Goal: Information Seeking & Learning: Learn about a topic

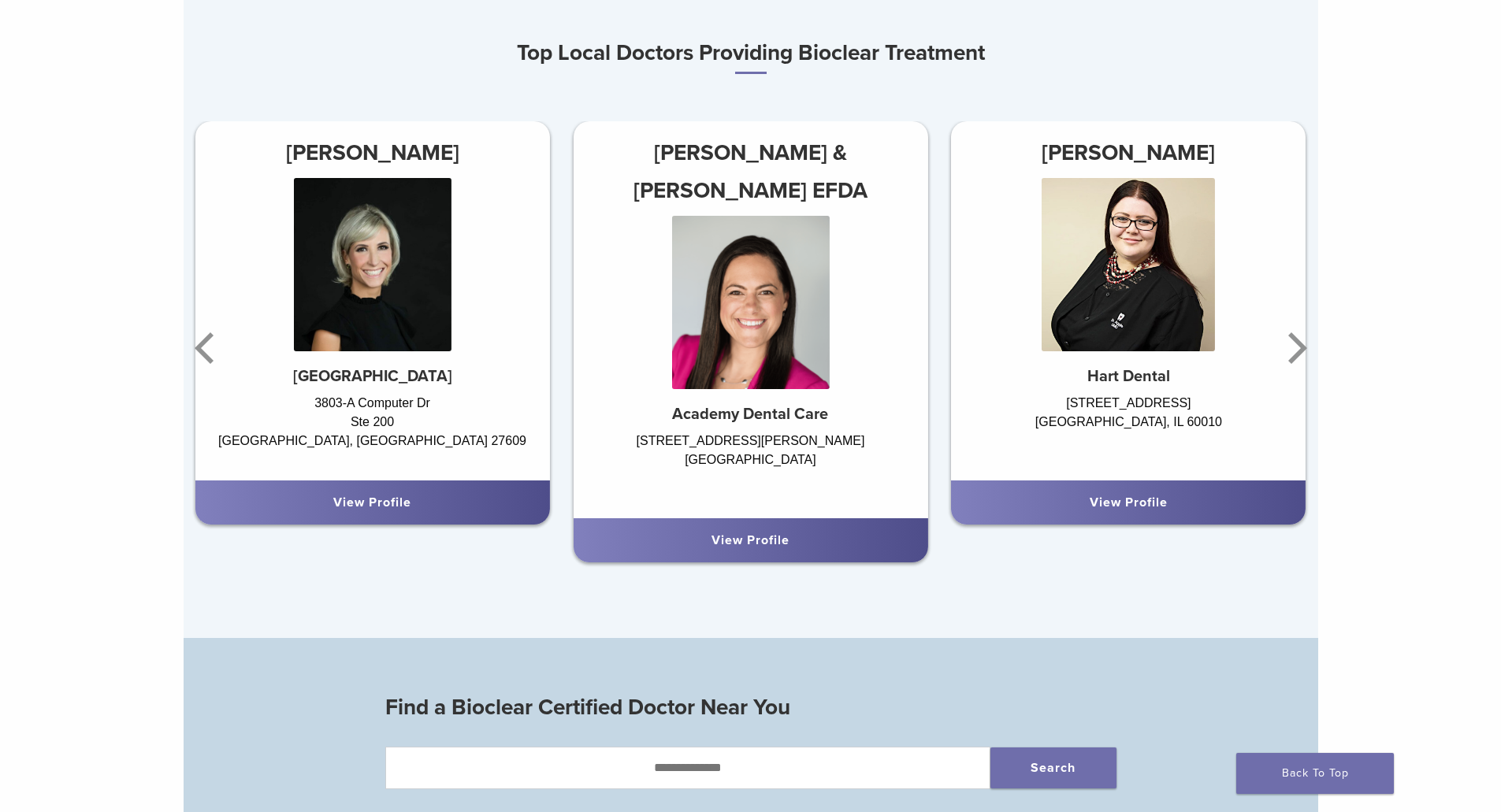
scroll to position [473, 0]
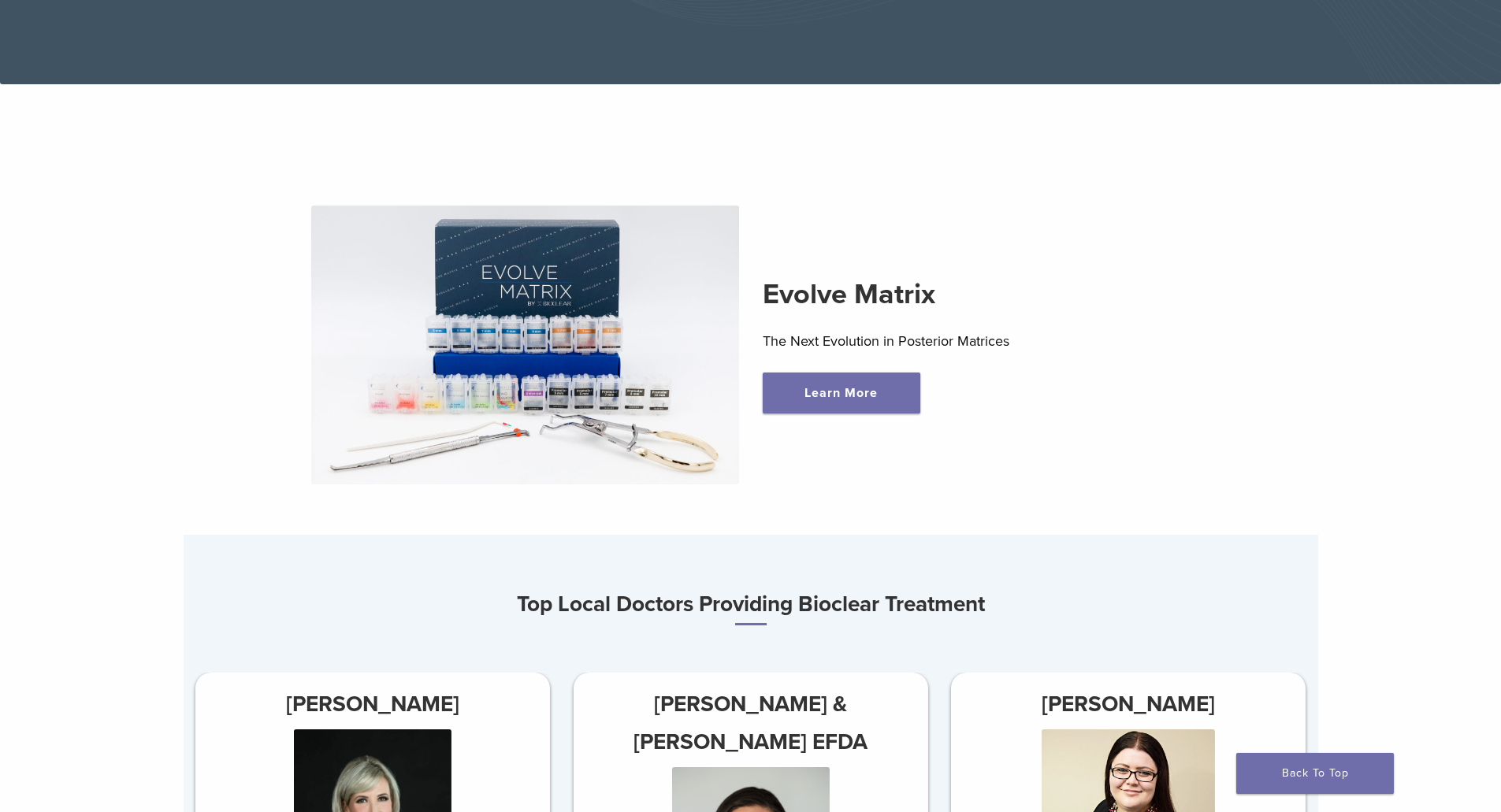
click at [464, 348] on img at bounding box center [526, 344] width 428 height 279
click at [823, 397] on link "Learn More" at bounding box center [842, 393] width 158 height 41
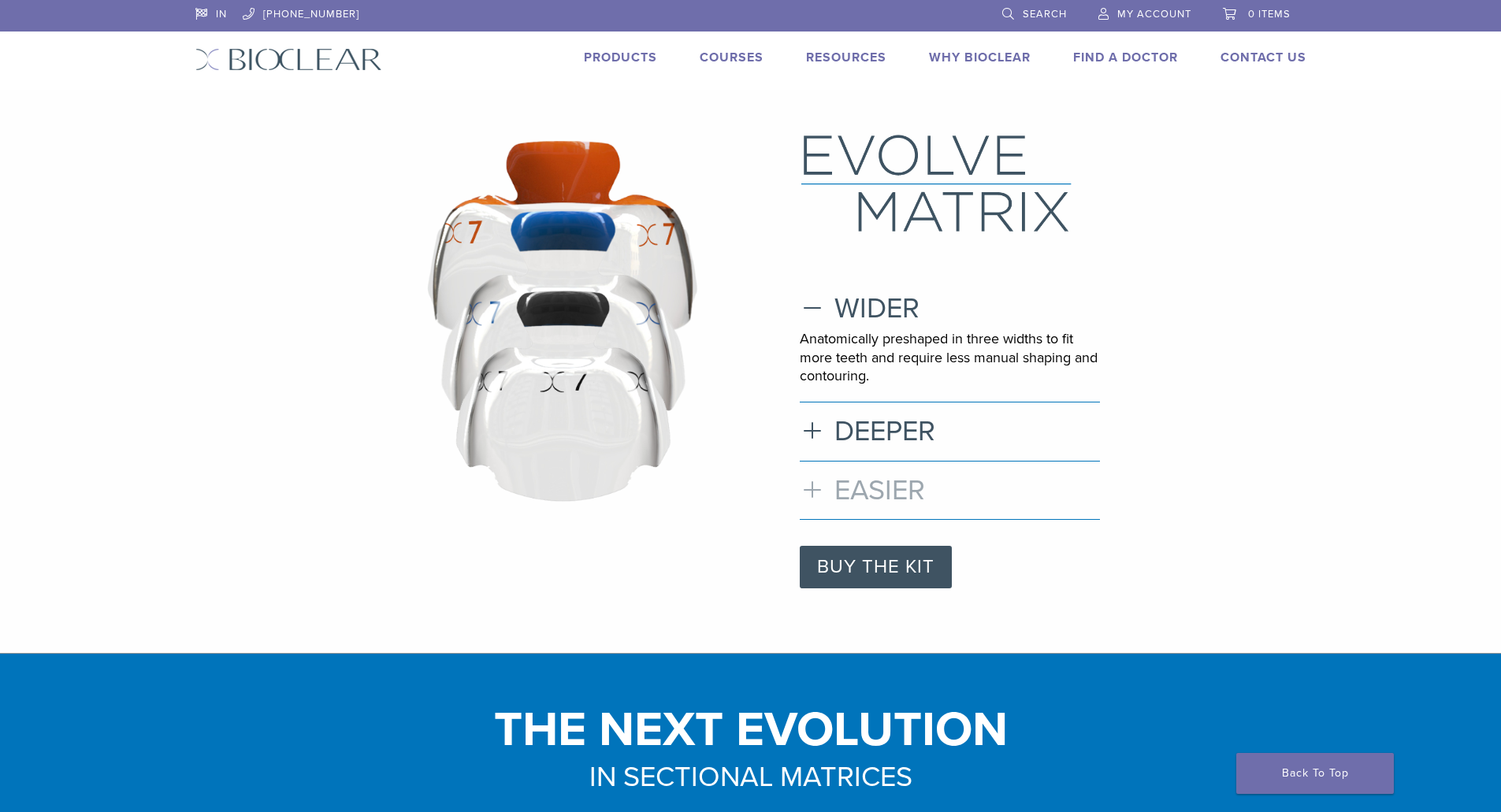
click at [822, 488] on h3 "EASIER" at bounding box center [950, 490] width 301 height 34
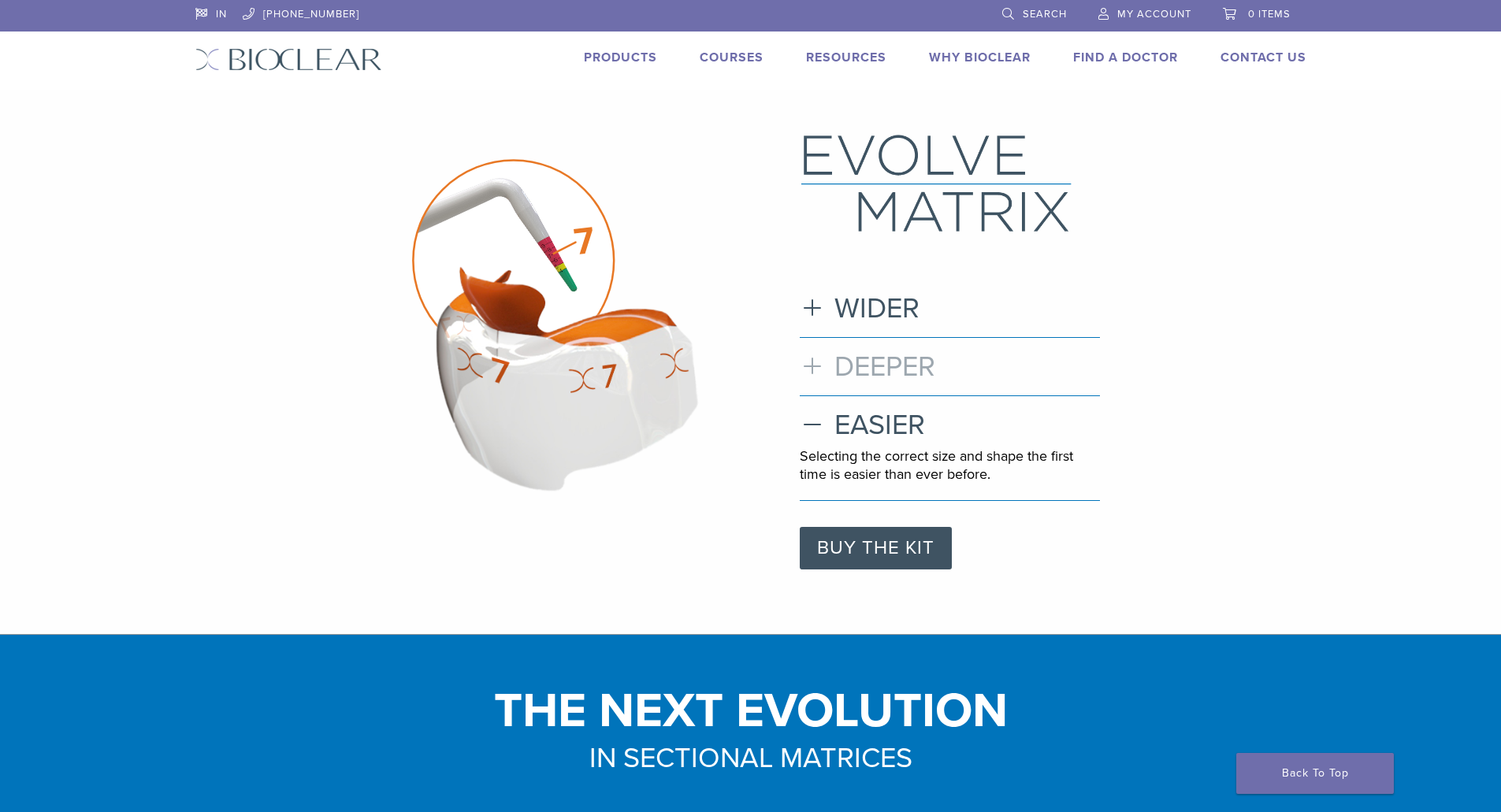
click at [887, 370] on h3 "DEEPER" at bounding box center [950, 367] width 301 height 34
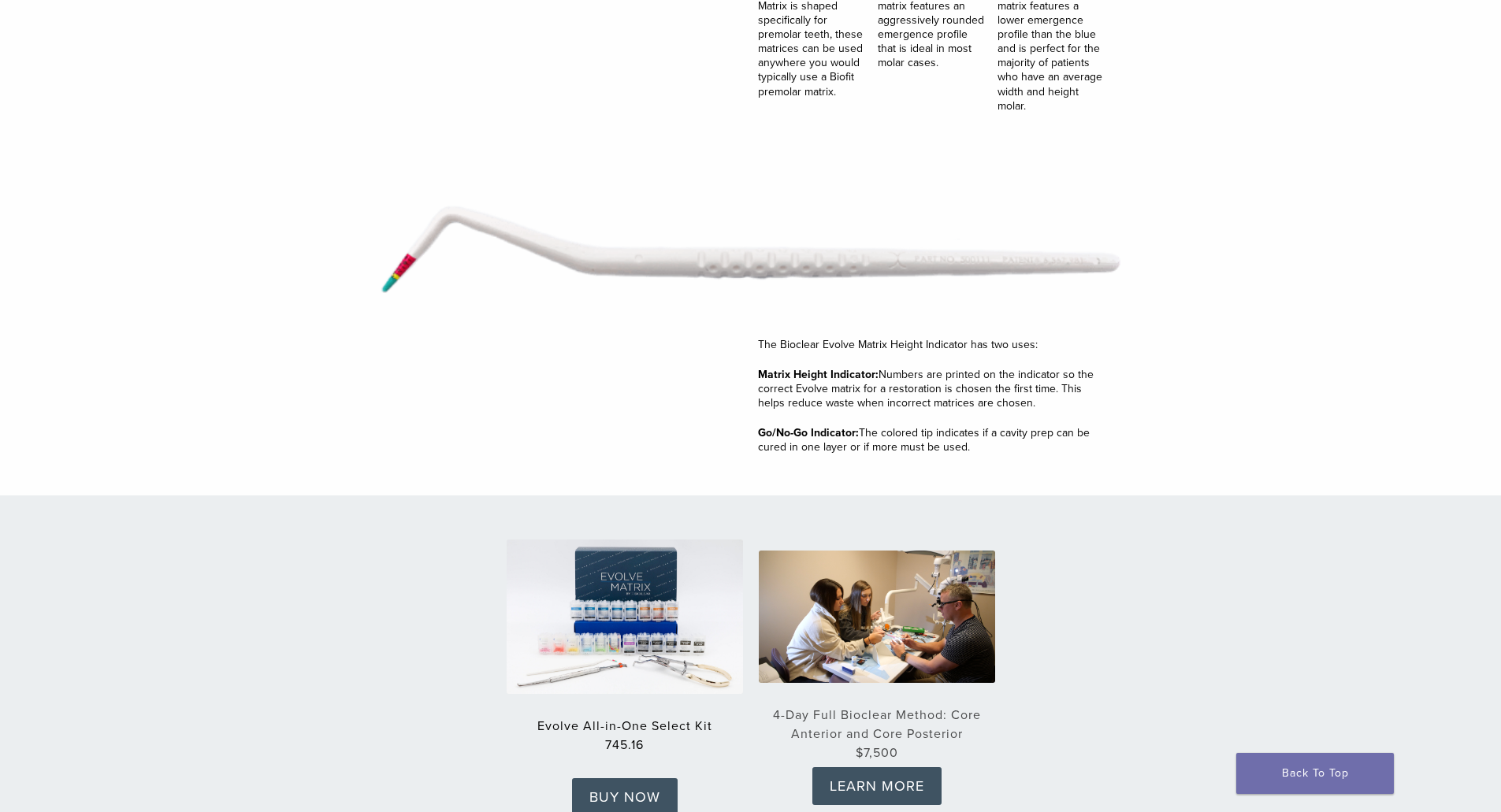
scroll to position [1969, 0]
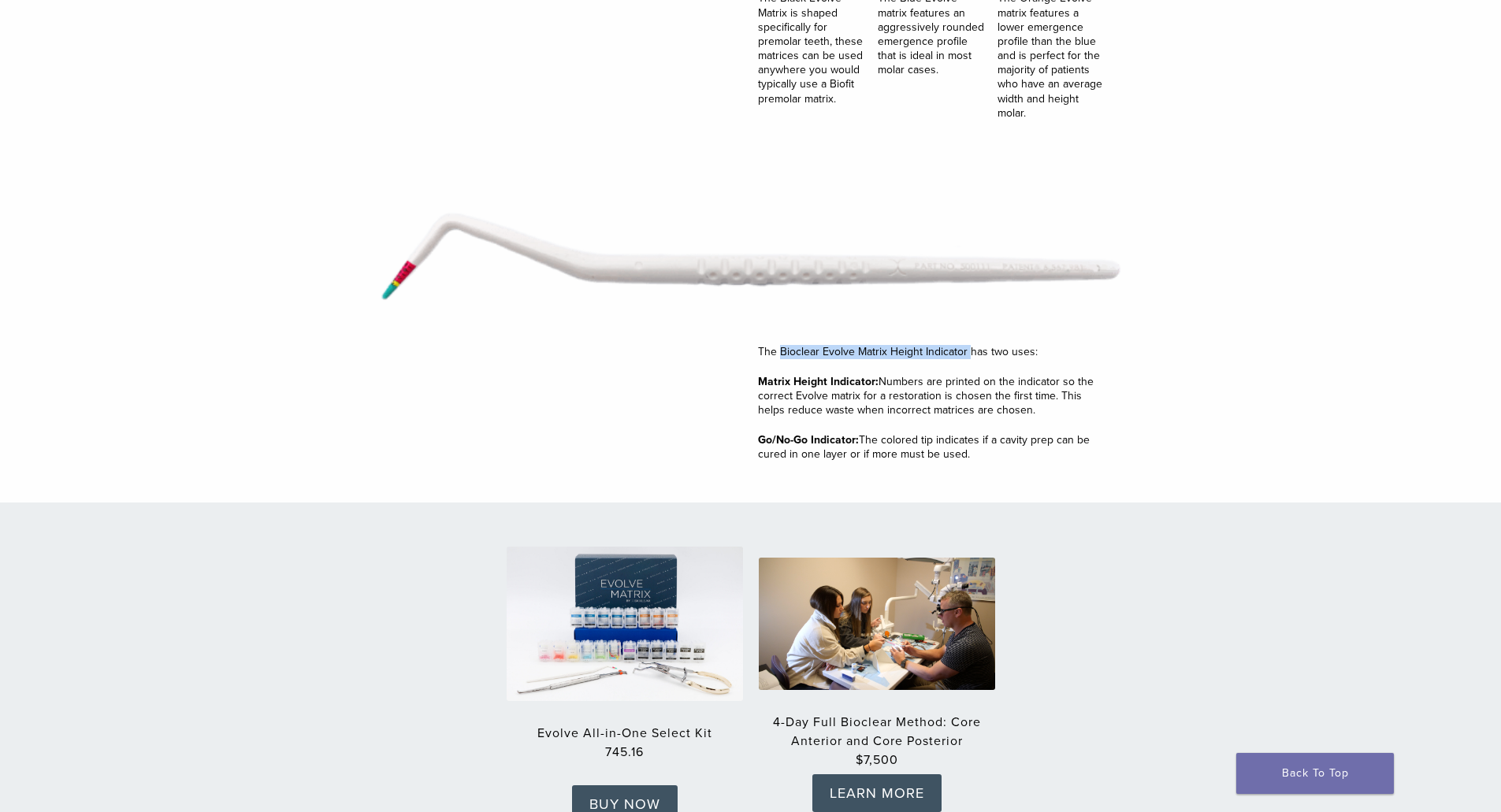
drag, startPoint x: 779, startPoint y: 354, endPoint x: 969, endPoint y: 351, distance: 190.0
click at [969, 351] on p "The Bioclear Evolve Matrix Height Indicator has two uses:" at bounding box center [939, 352] width 363 height 14
copy p "Bioclear Evolve Matrix Height Indicator"
